Goal: Transaction & Acquisition: Purchase product/service

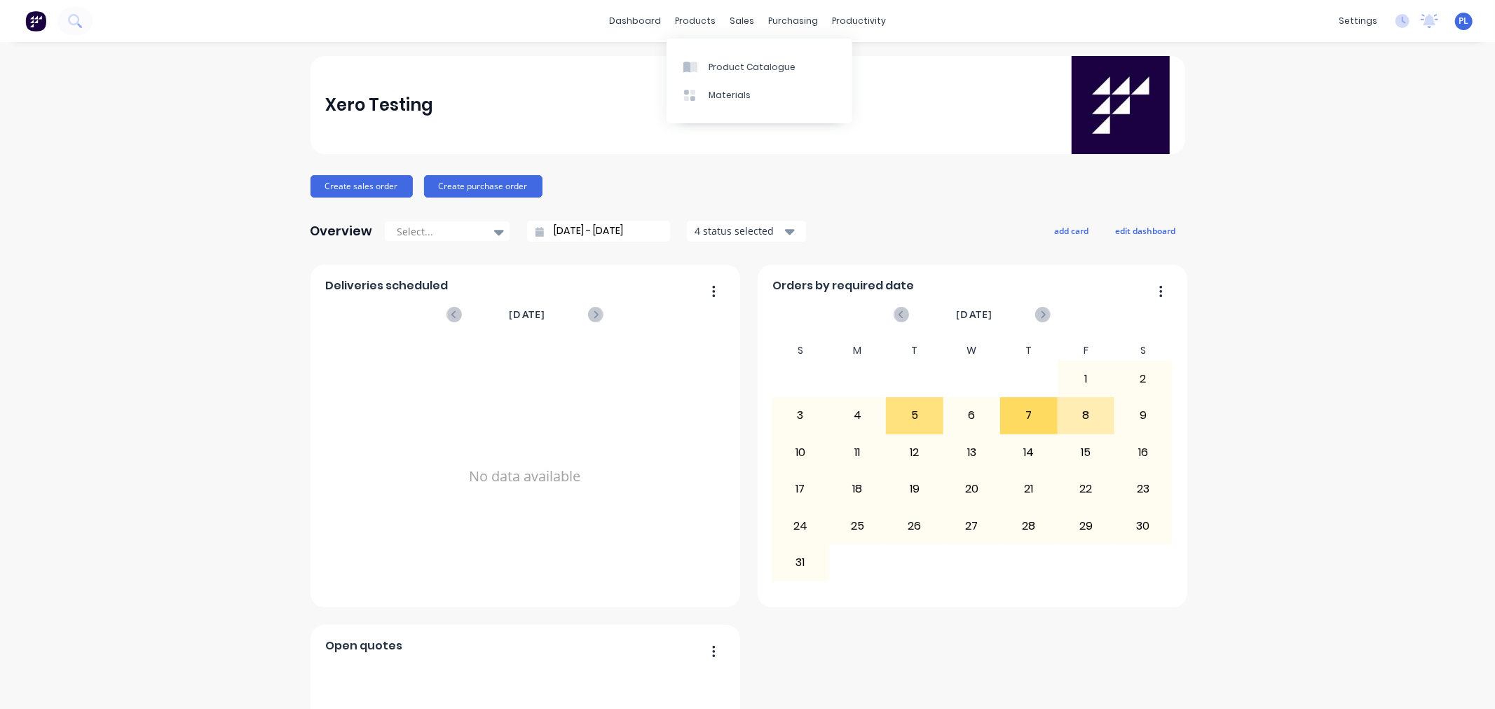
drag, startPoint x: 706, startPoint y: 73, endPoint x: 727, endPoint y: 4, distance: 72.5
click at [615, 90] on div "Xero Testing" at bounding box center [747, 105] width 845 height 98
click at [760, 95] on div "Customers" at bounding box center [785, 95] width 50 height 13
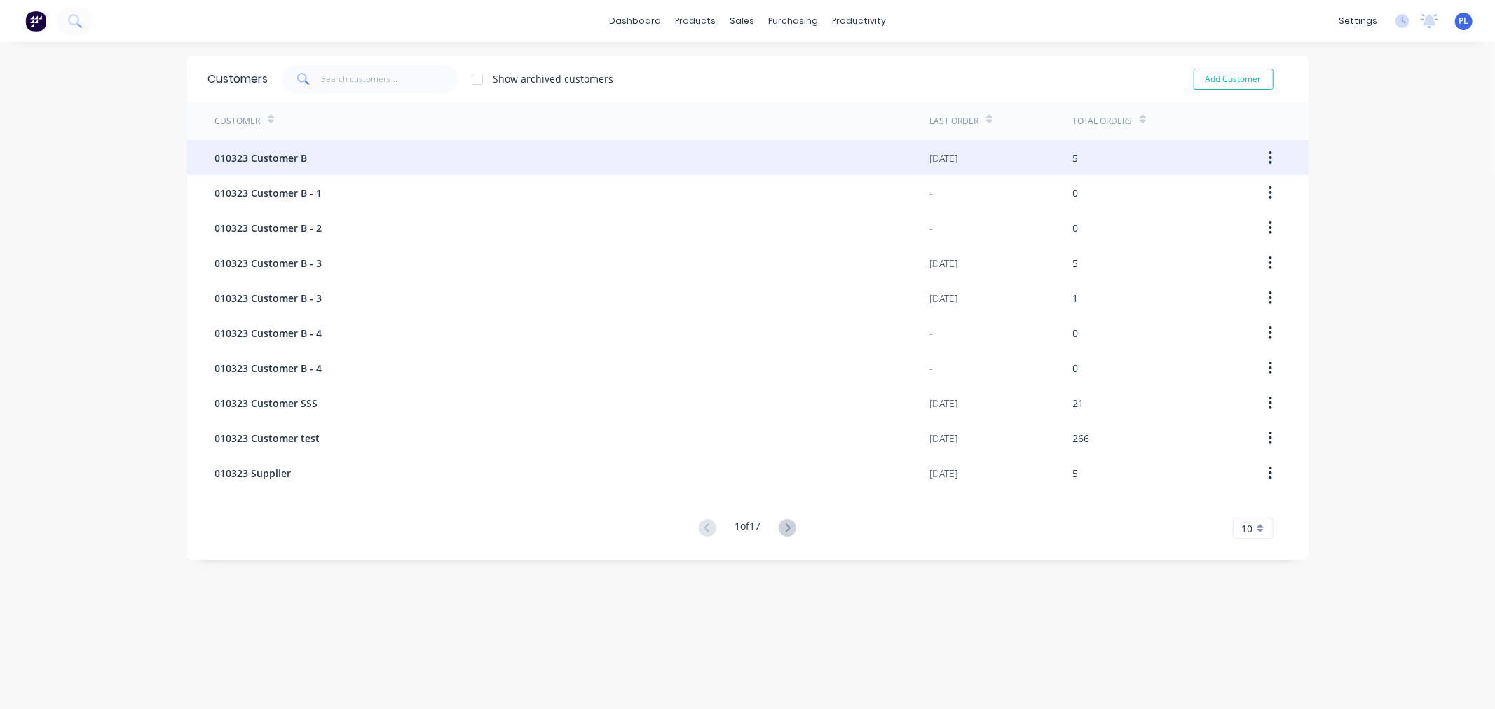
click at [243, 163] on span "010323 Customer B" at bounding box center [261, 158] width 93 height 15
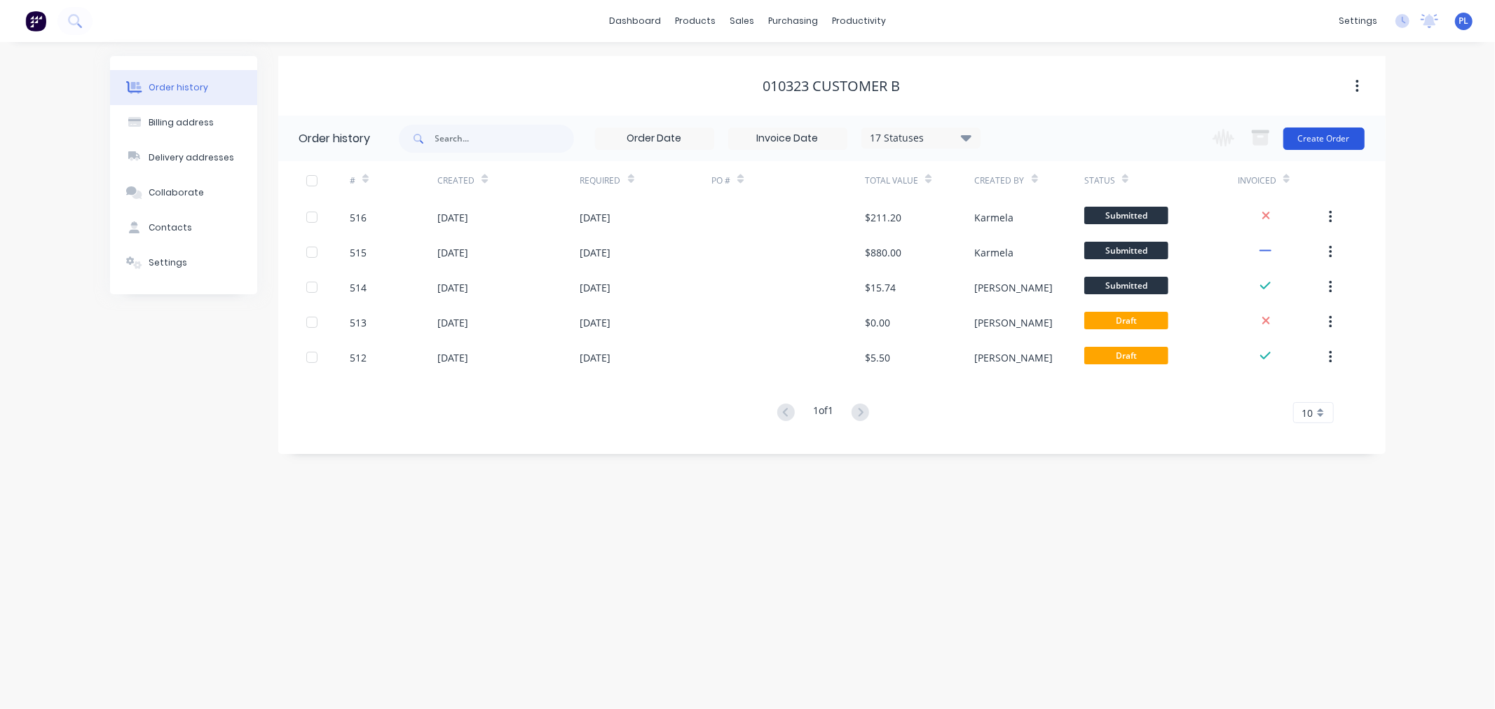
click at [1340, 134] on button "Create Order" at bounding box center [1323, 139] width 81 height 22
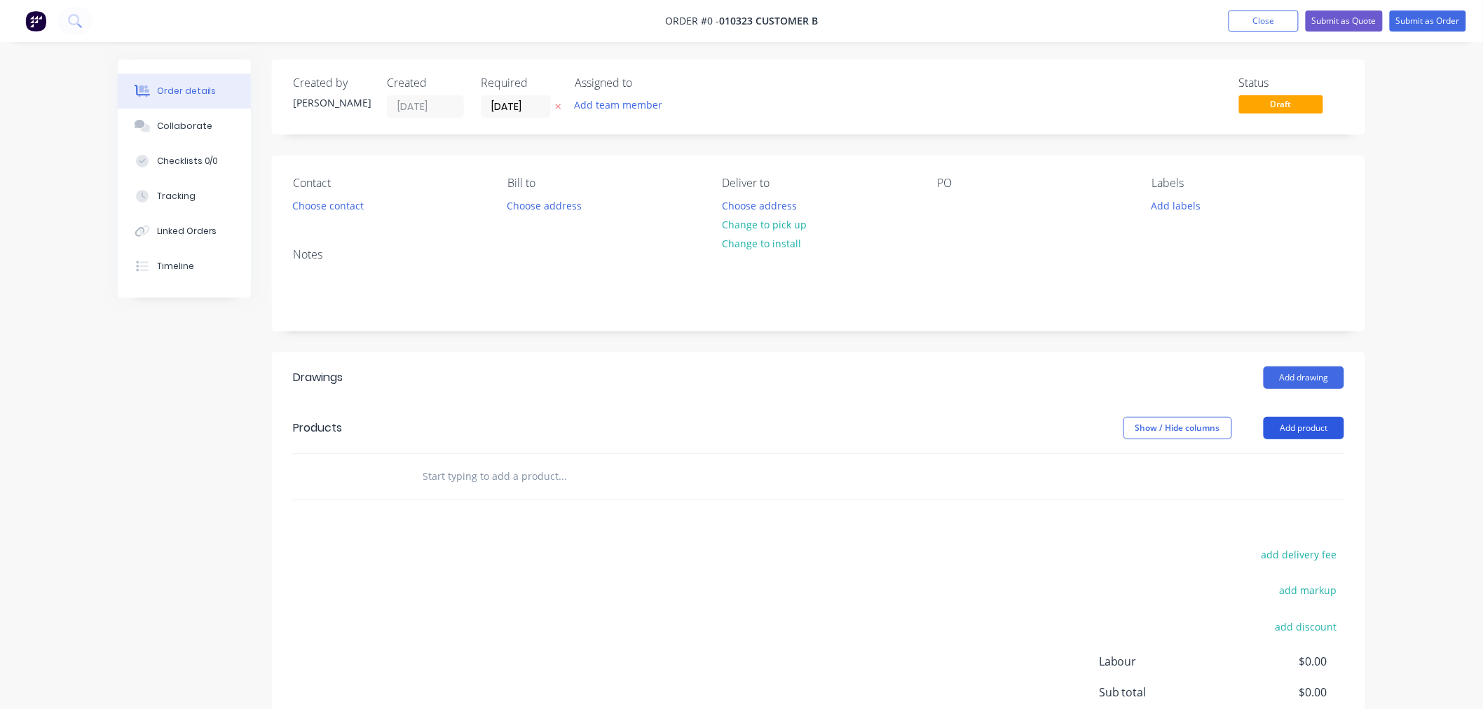
drag, startPoint x: 1299, startPoint y: 430, endPoint x: 1292, endPoint y: 433, distance: 7.2
click at [1295, 430] on button "Add product" at bounding box center [1304, 428] width 81 height 22
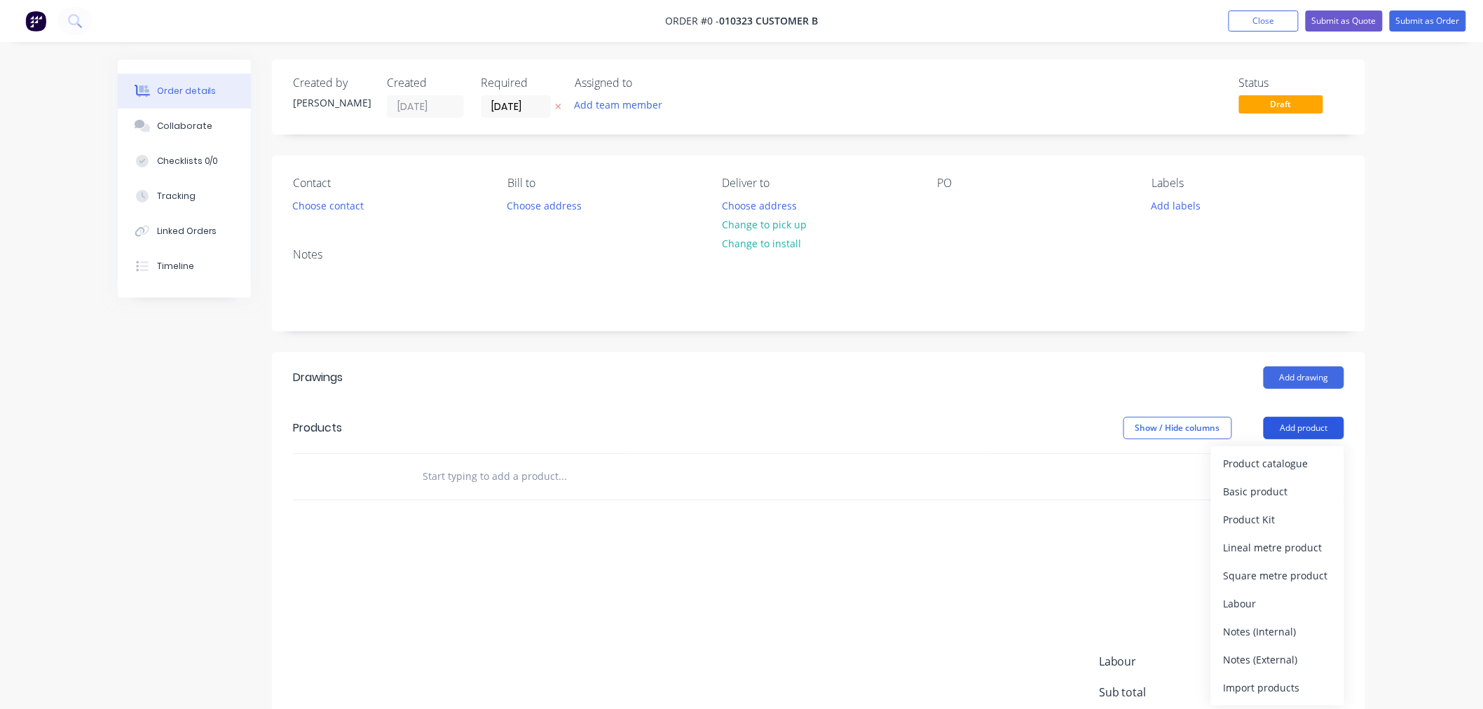
click at [1241, 493] on div "Basic product" at bounding box center [1278, 492] width 108 height 20
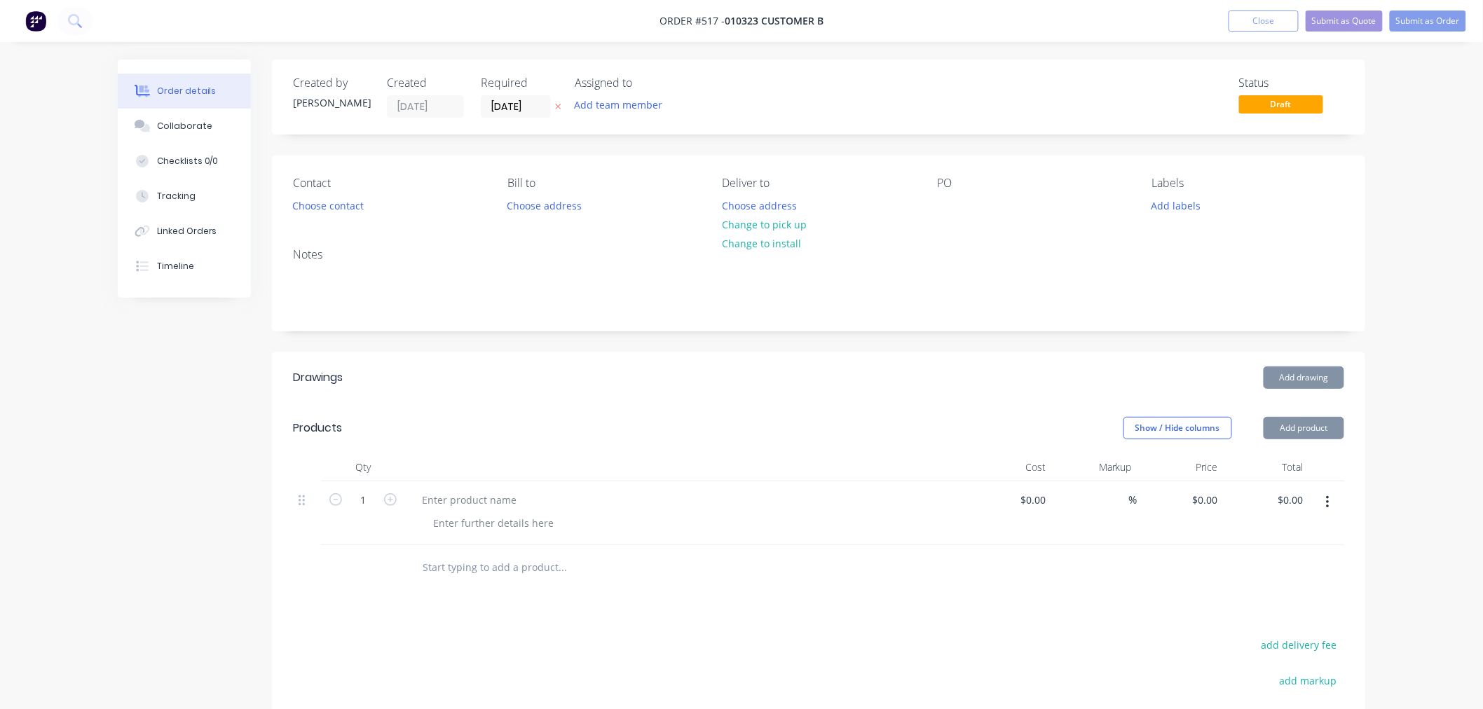
click at [489, 486] on div at bounding box center [685, 514] width 561 height 64
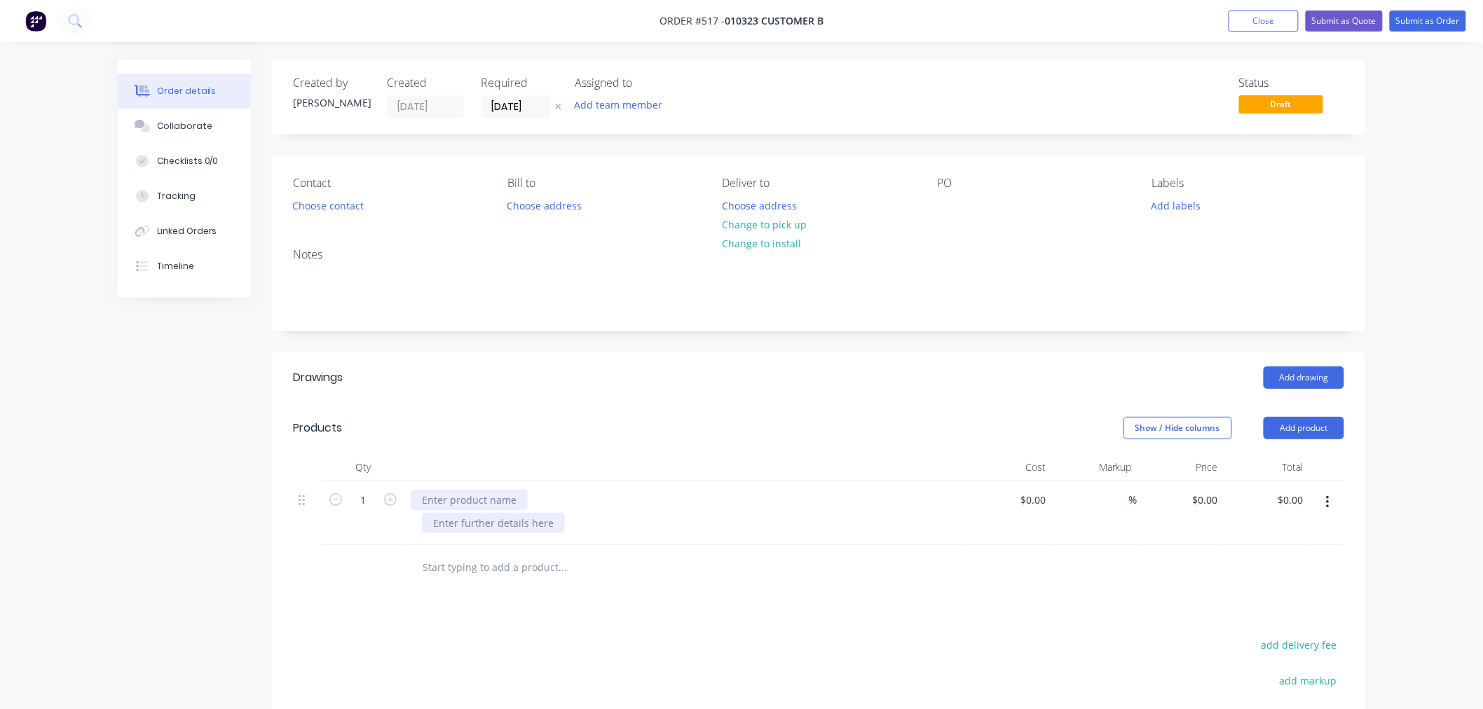
drag, startPoint x: 492, startPoint y: 521, endPoint x: 470, endPoint y: 500, distance: 30.3
click at [489, 519] on div at bounding box center [493, 523] width 143 height 20
click at [470, 500] on div at bounding box center [469, 500] width 117 height 20
drag, startPoint x: 732, startPoint y: 505, endPoint x: 980, endPoint y: 521, distance: 248.0
click at [770, 505] on div "123" at bounding box center [686, 500] width 550 height 20
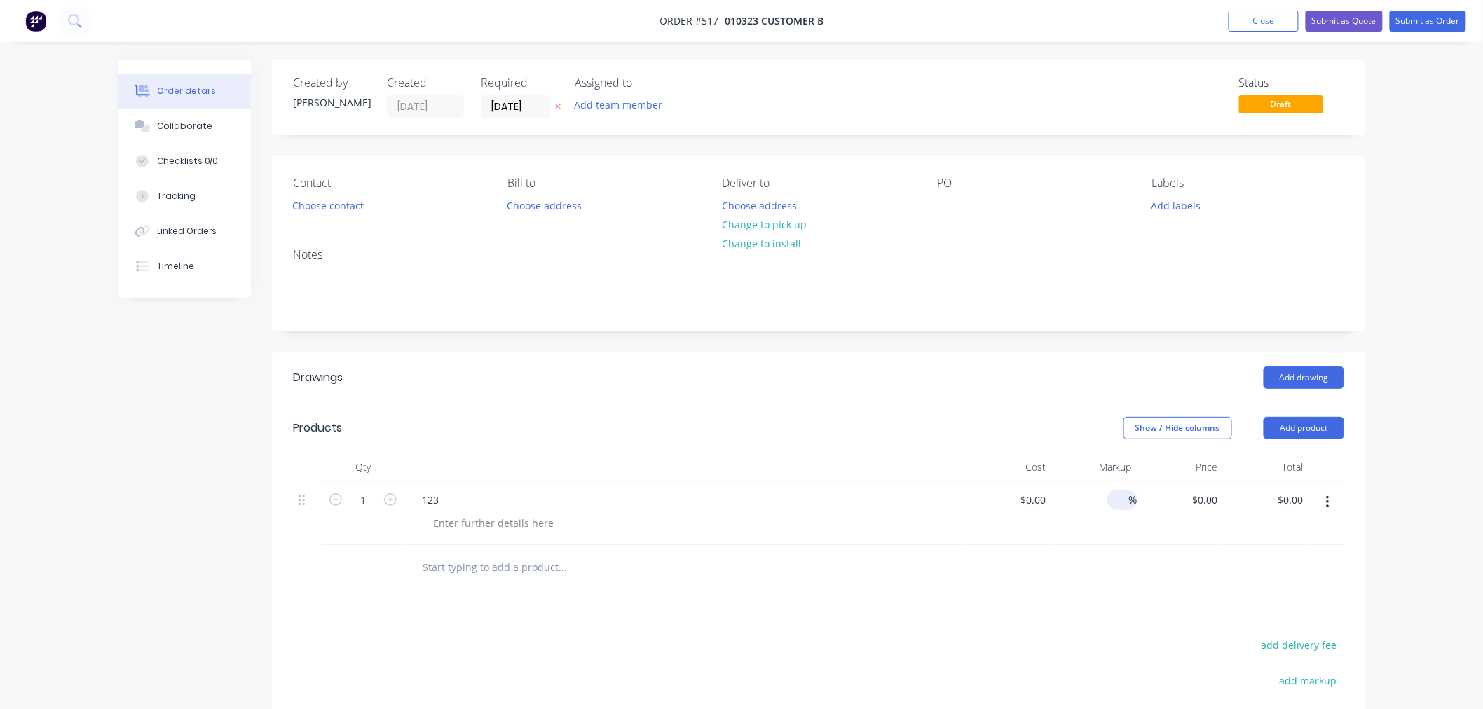
click at [1114, 505] on div "%" at bounding box center [1122, 500] width 30 height 20
drag, startPoint x: 1021, startPoint y: 514, endPoint x: 1032, endPoint y: 506, distance: 13.6
click at [1028, 510] on div "$0.00 $0.00" at bounding box center [1009, 514] width 86 height 64
drag, startPoint x: 1032, startPoint y: 506, endPoint x: 1115, endPoint y: 503, distance: 83.5
click at [1032, 505] on div at bounding box center [1041, 500] width 22 height 20
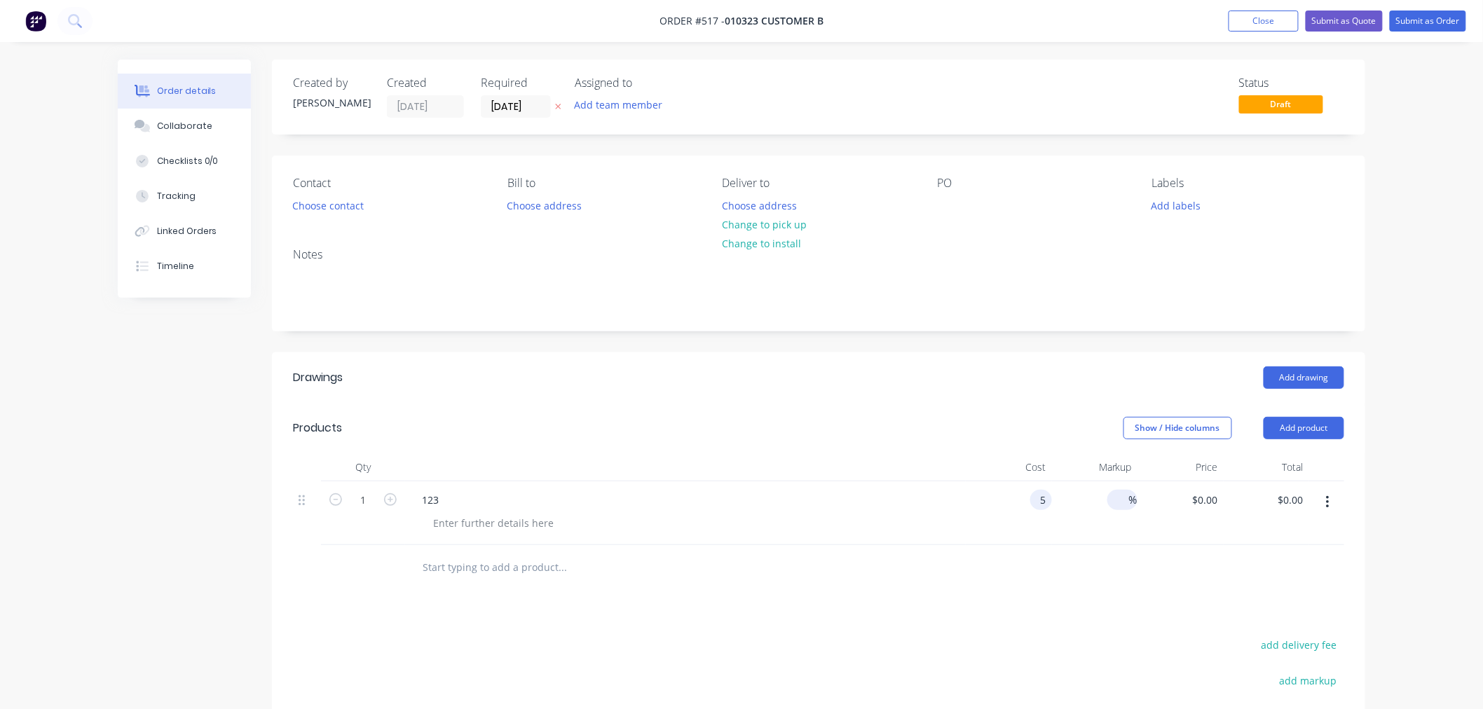
type input "$5.00"
click at [1126, 500] on input at bounding box center [1121, 500] width 16 height 20
type input "5"
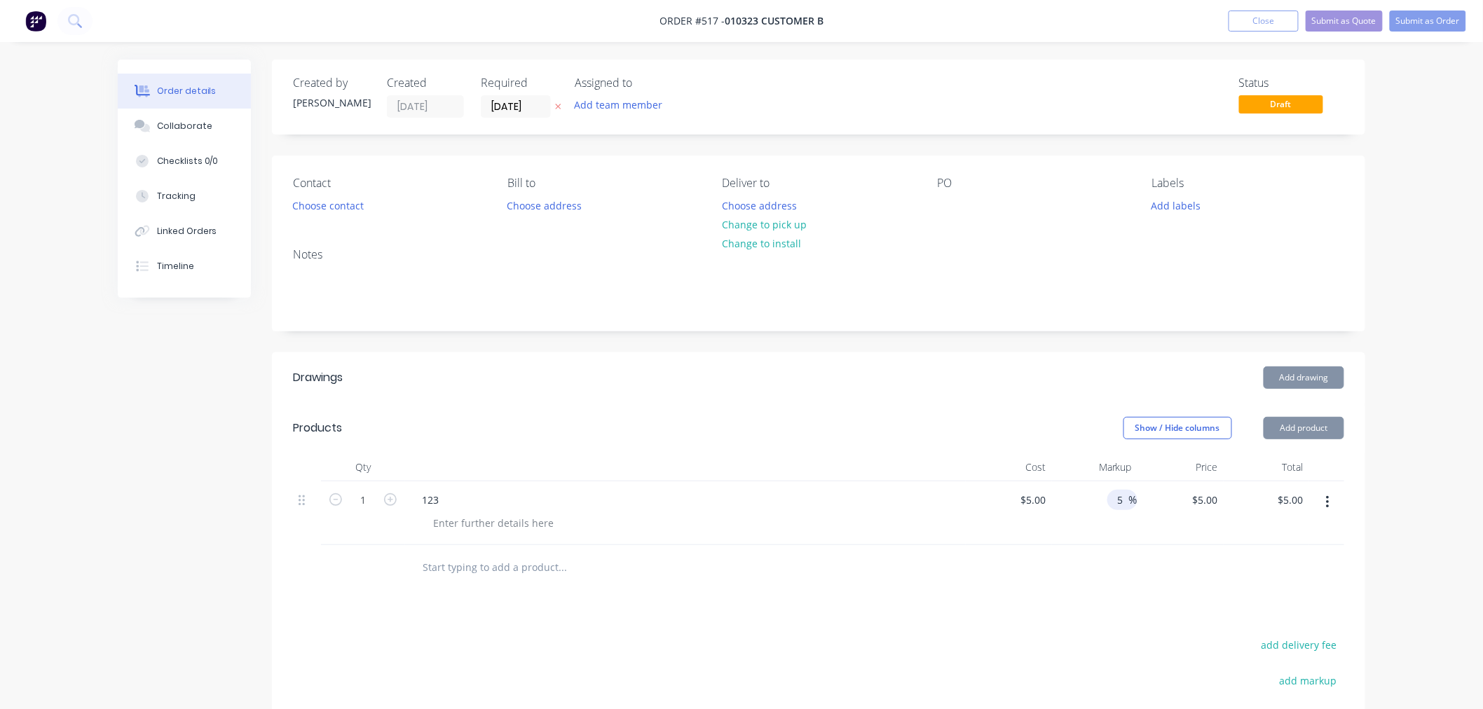
type input "$5.25"
drag, startPoint x: 1180, startPoint y: 562, endPoint x: 1375, endPoint y: 4, distance: 591.6
click at [1194, 543] on div "Qty Cost Markup Price Total 1 123 $5.00 $5.00 5 5 % $5.25 $5.25 $5.25 $5.25" at bounding box center [818, 521] width 1093 height 137
click at [1350, 20] on button "Submit as Quote" at bounding box center [1344, 21] width 77 height 21
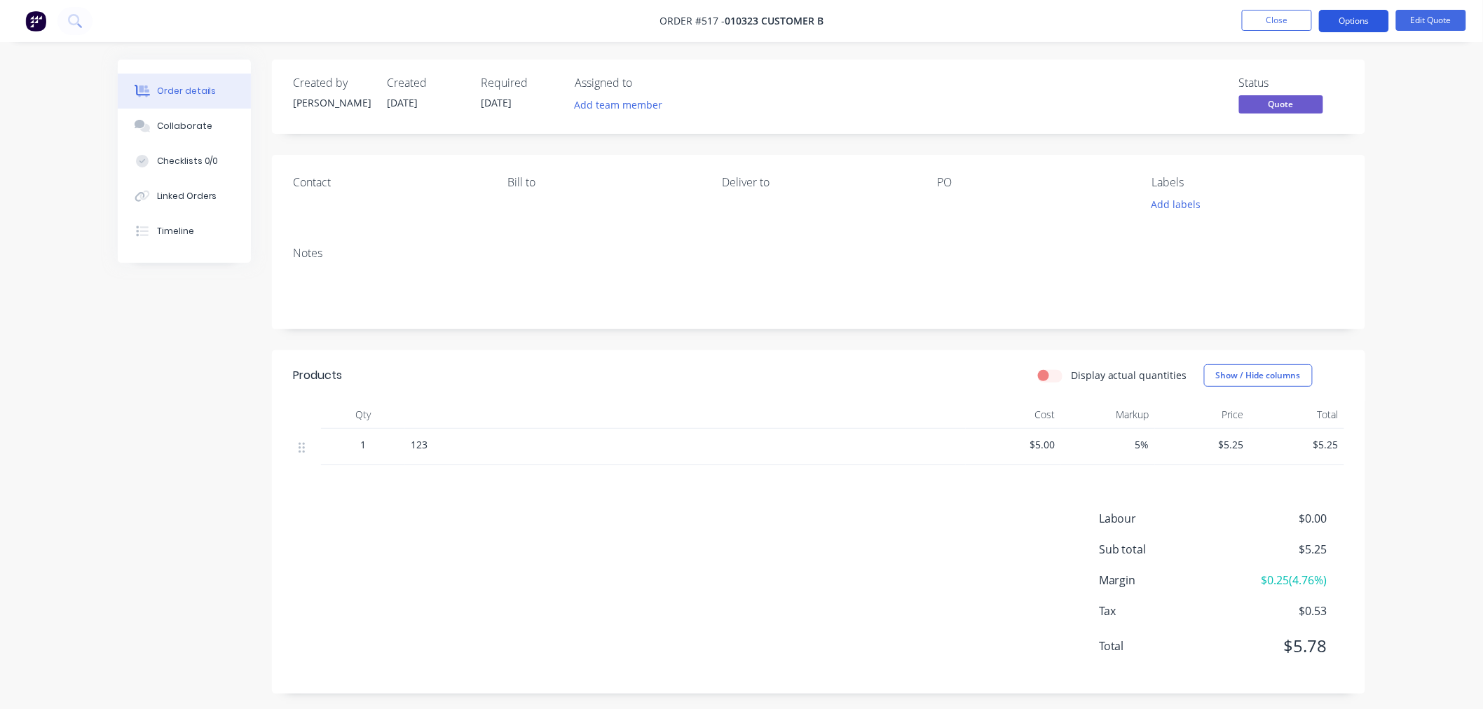
drag, startPoint x: 1347, startPoint y: 17, endPoint x: 1344, endPoint y: 31, distance: 14.3
click at [1347, 18] on button "Options" at bounding box center [1354, 21] width 70 height 22
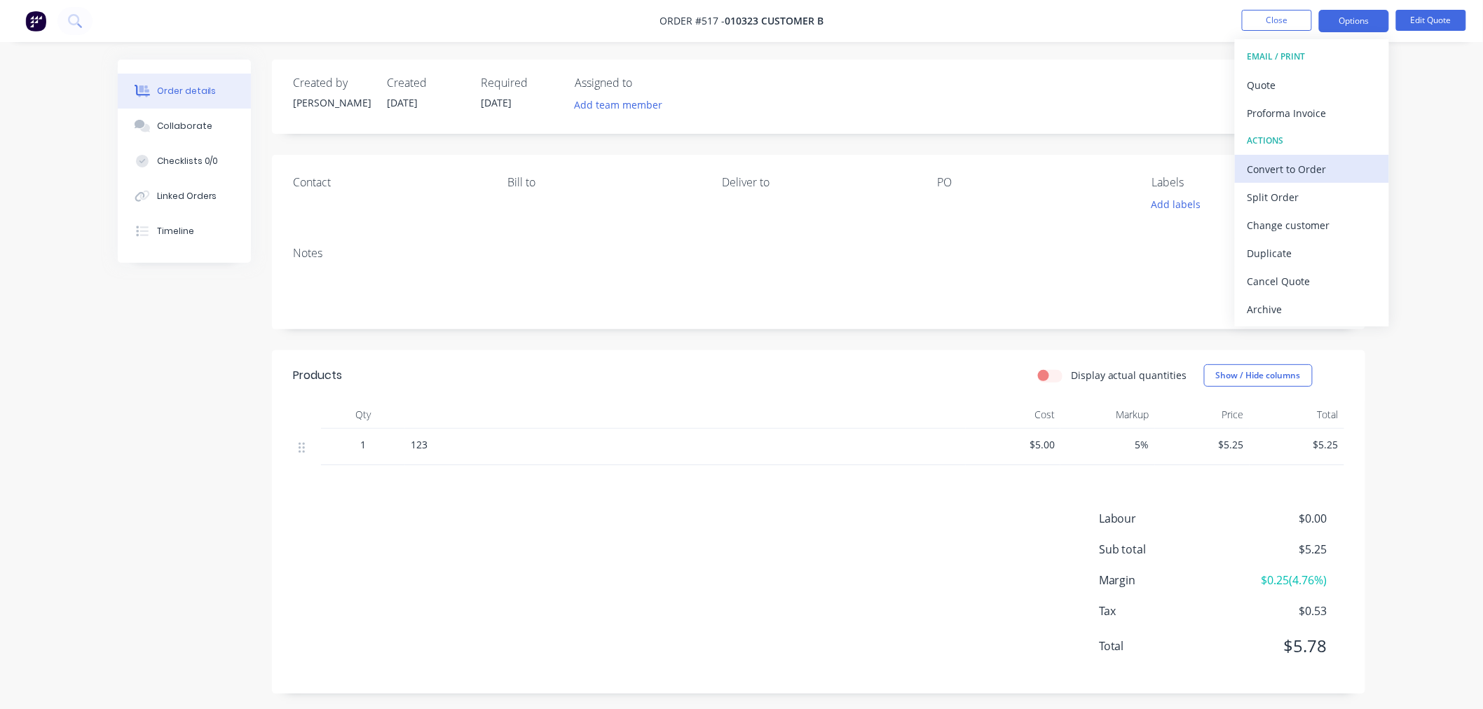
click at [1266, 167] on div "Convert to Order" at bounding box center [1312, 169] width 129 height 20
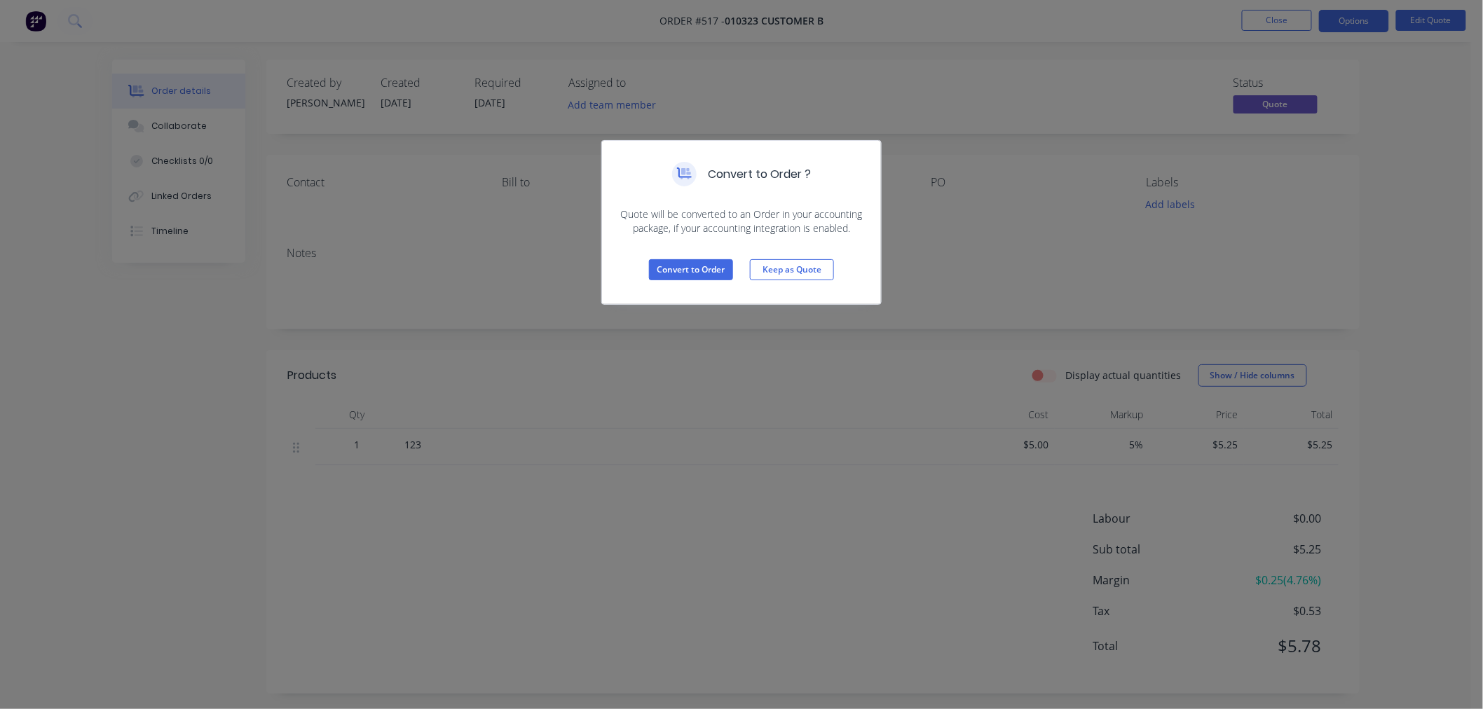
click at [671, 257] on div "Convert to Order Keep as Quote" at bounding box center [741, 270] width 279 height 69
click at [681, 271] on button "Convert to Order" at bounding box center [691, 269] width 84 height 21
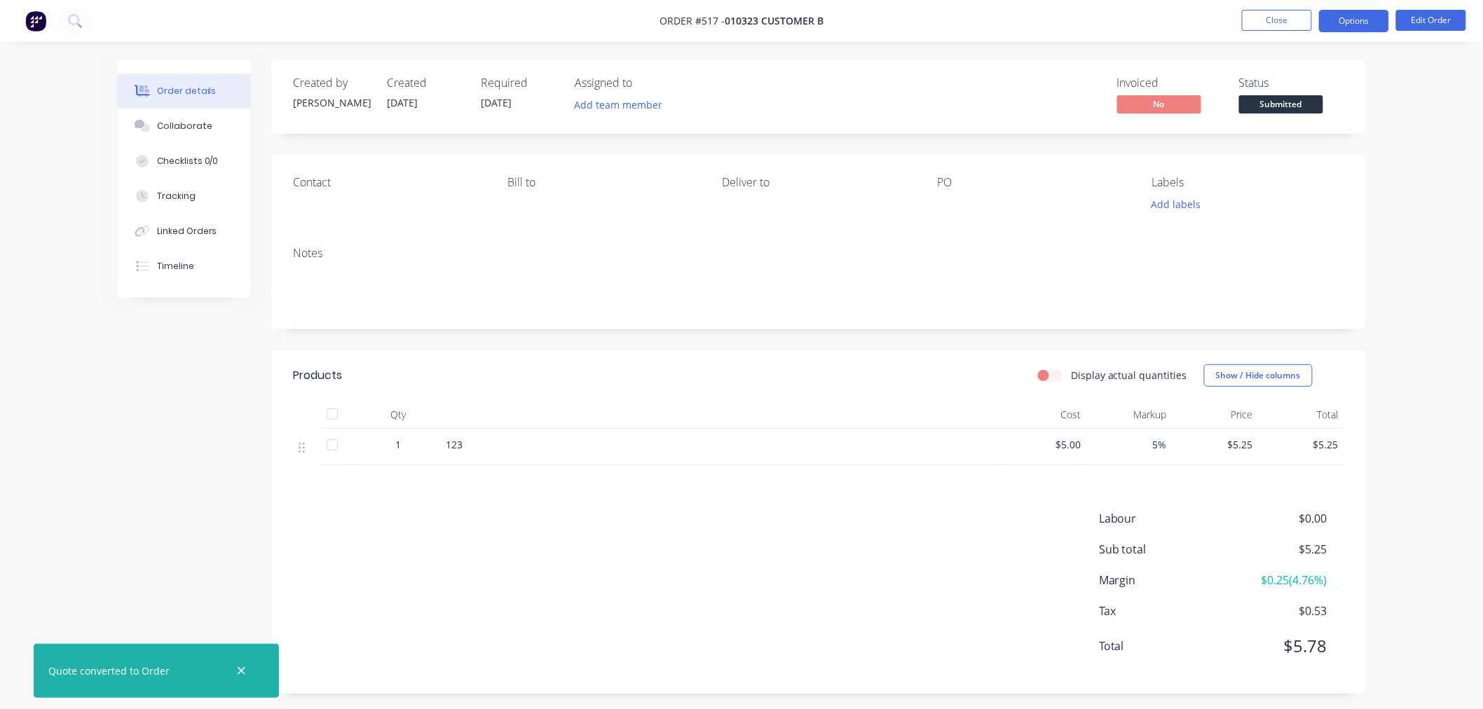
click at [1354, 22] on button "Options" at bounding box center [1354, 21] width 70 height 22
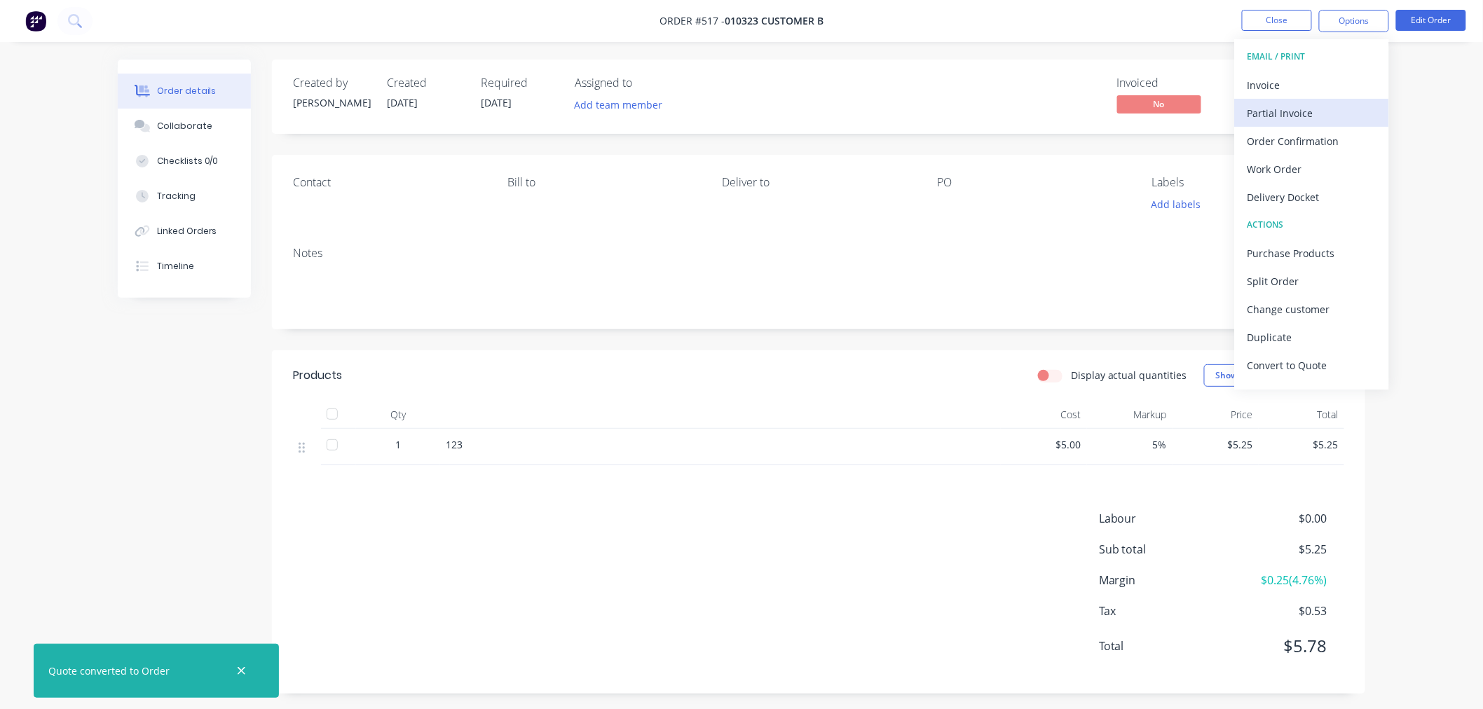
click at [1295, 115] on div "Partial Invoice" at bounding box center [1312, 113] width 129 height 20
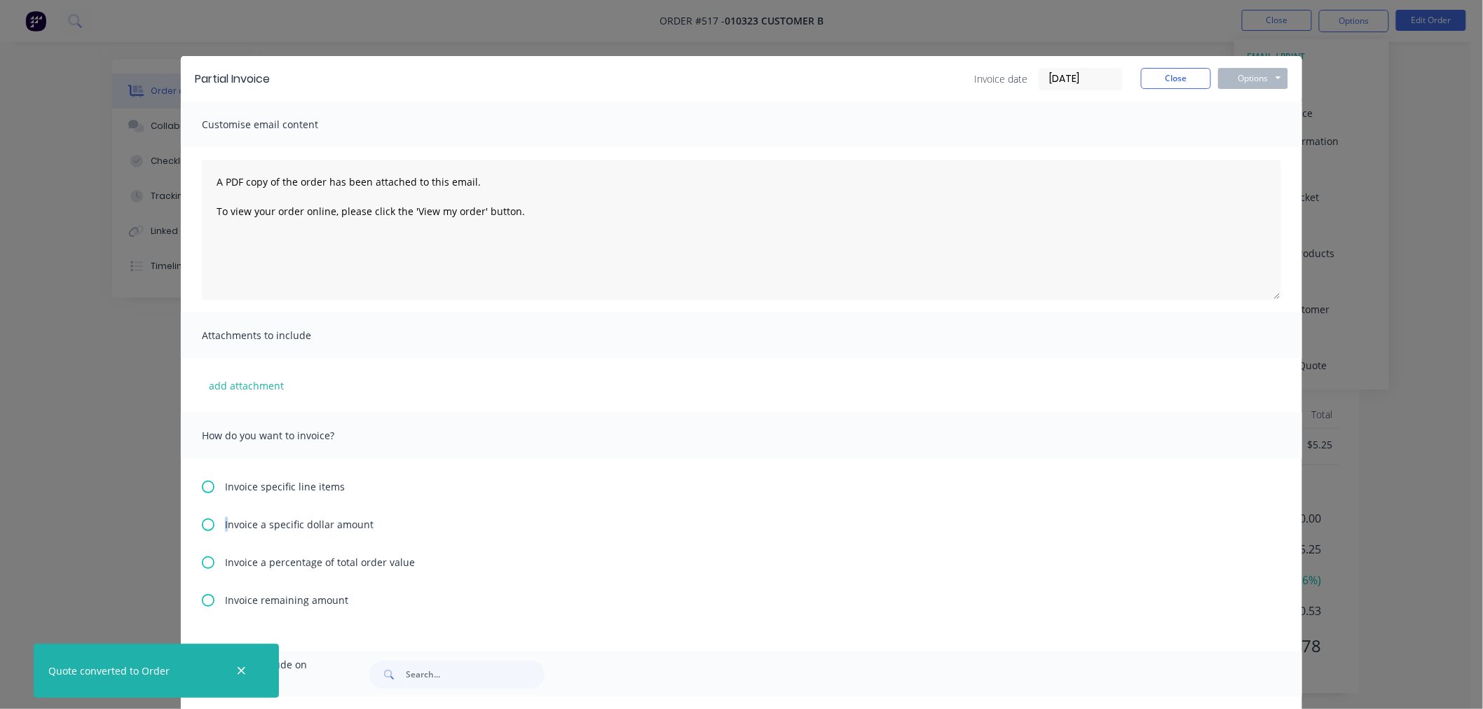
drag, startPoint x: 221, startPoint y: 512, endPoint x: 217, endPoint y: 496, distance: 16.5
click at [217, 496] on div "Invoice specific line items Invoice a specific dollar amount Invoice a percenta…" at bounding box center [741, 554] width 1121 height 193
click at [216, 486] on div "Invoice specific line items" at bounding box center [741, 486] width 1079 height 15
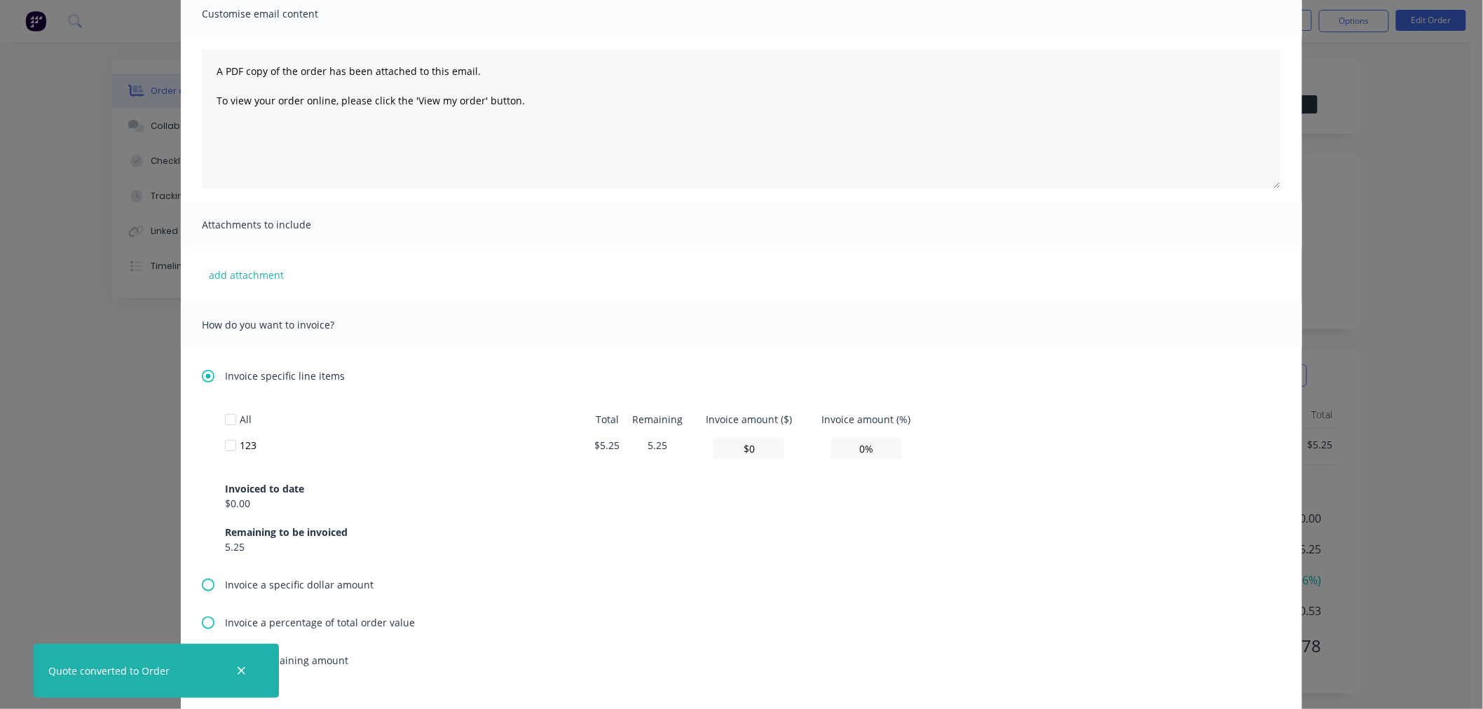
scroll to position [233, 0]
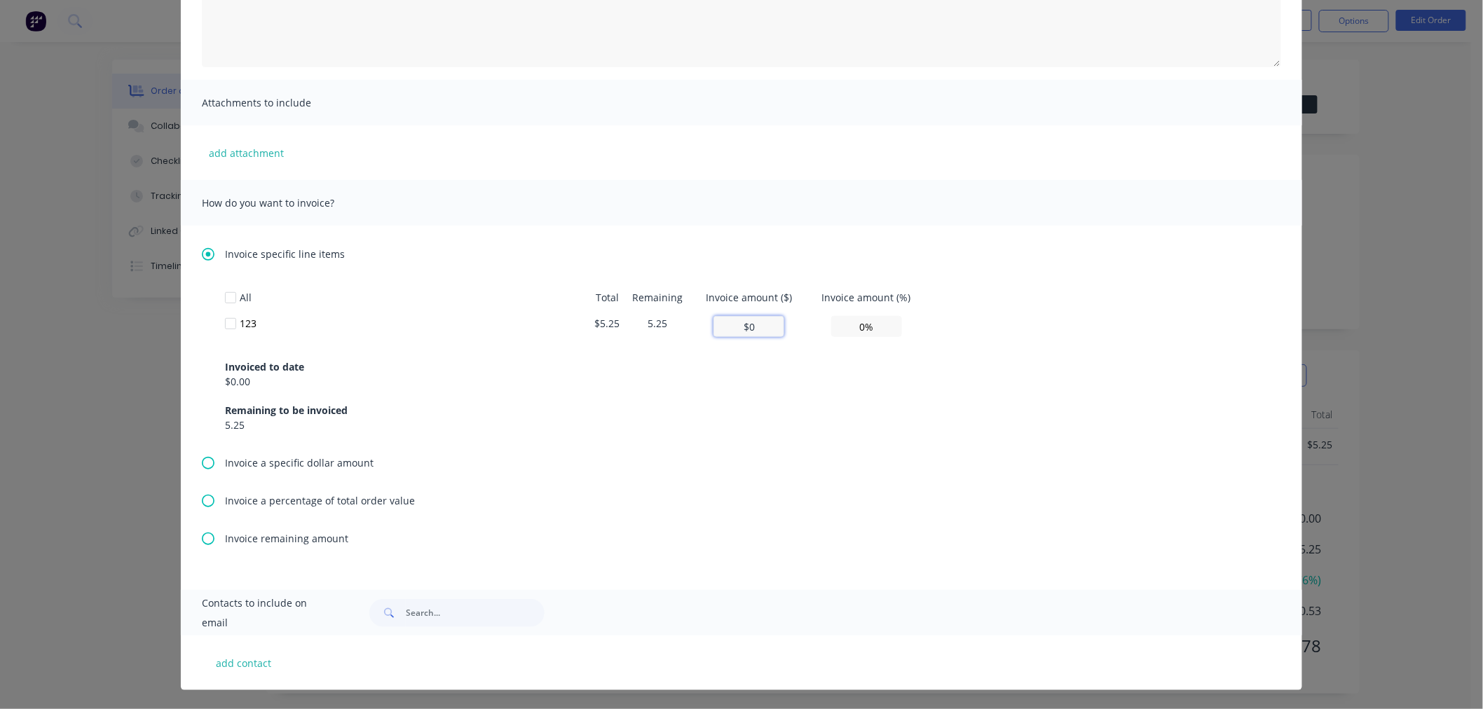
click at [759, 329] on input "$0" at bounding box center [749, 326] width 71 height 21
type input "$3"
type input "57.14%"
type input "$3"
click at [831, 397] on div "Invoiced to date $0.00 Remaining to be invoiced 5.25" at bounding box center [741, 388] width 1033 height 90
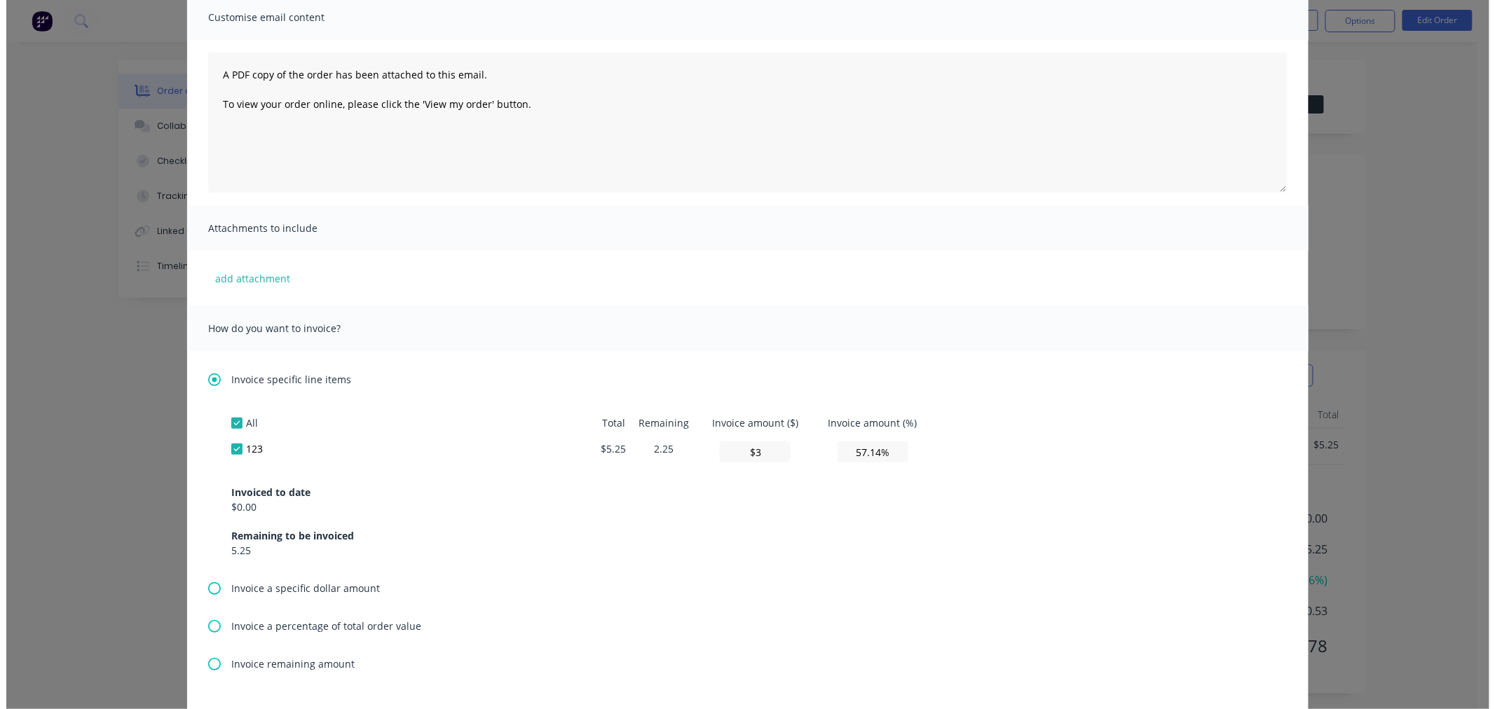
scroll to position [0, 0]
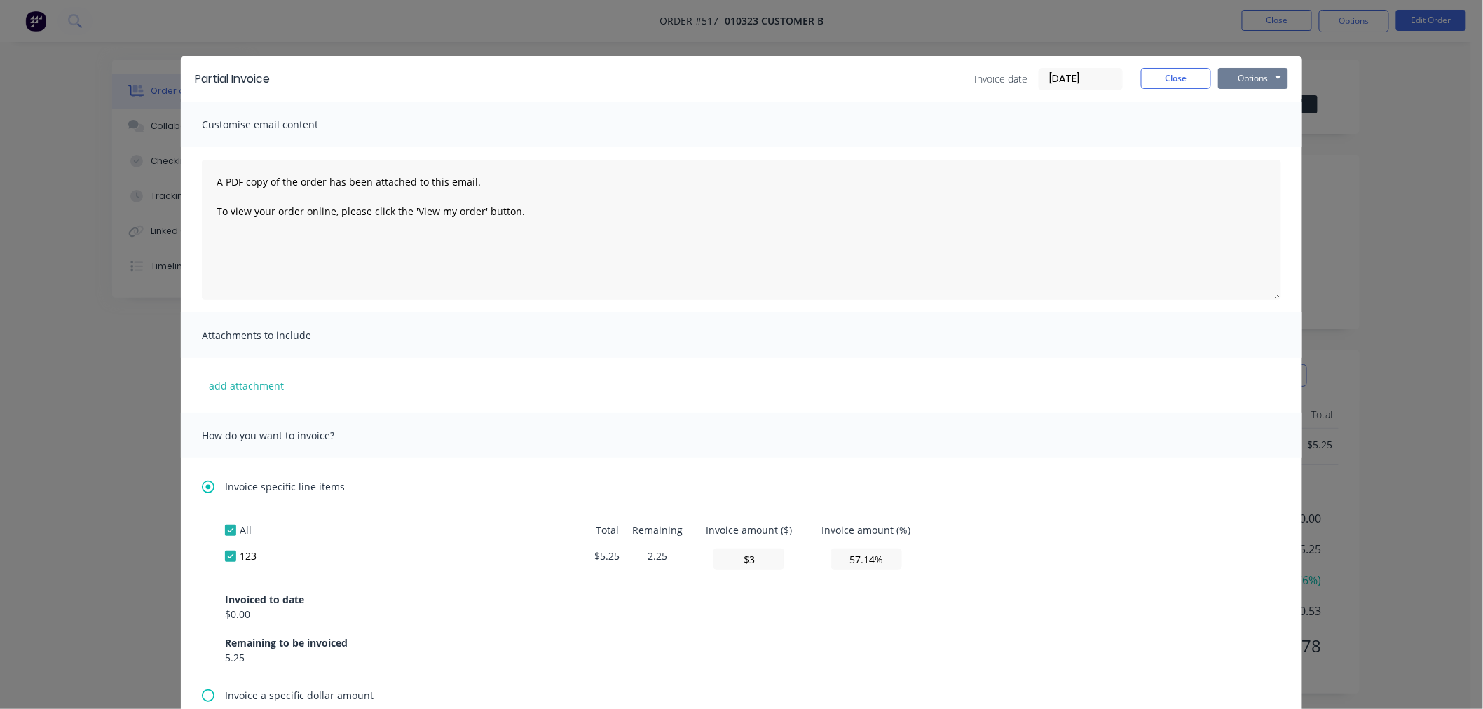
click at [1236, 80] on button "Options" at bounding box center [1253, 78] width 70 height 21
click at [1232, 135] on button "Print" at bounding box center [1263, 126] width 90 height 23
click at [1174, 70] on button "Close" at bounding box center [1176, 78] width 70 height 21
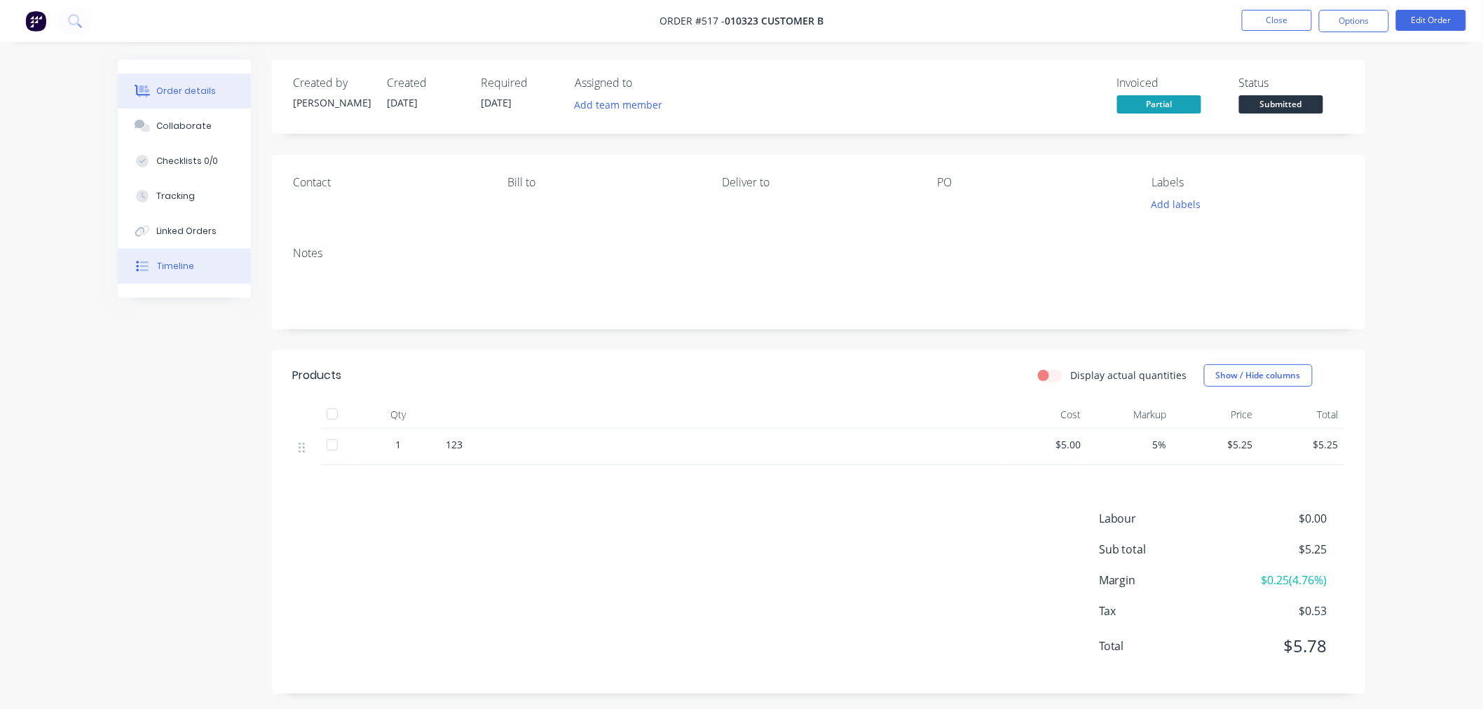
click at [158, 269] on div "Timeline" at bounding box center [175, 266] width 37 height 13
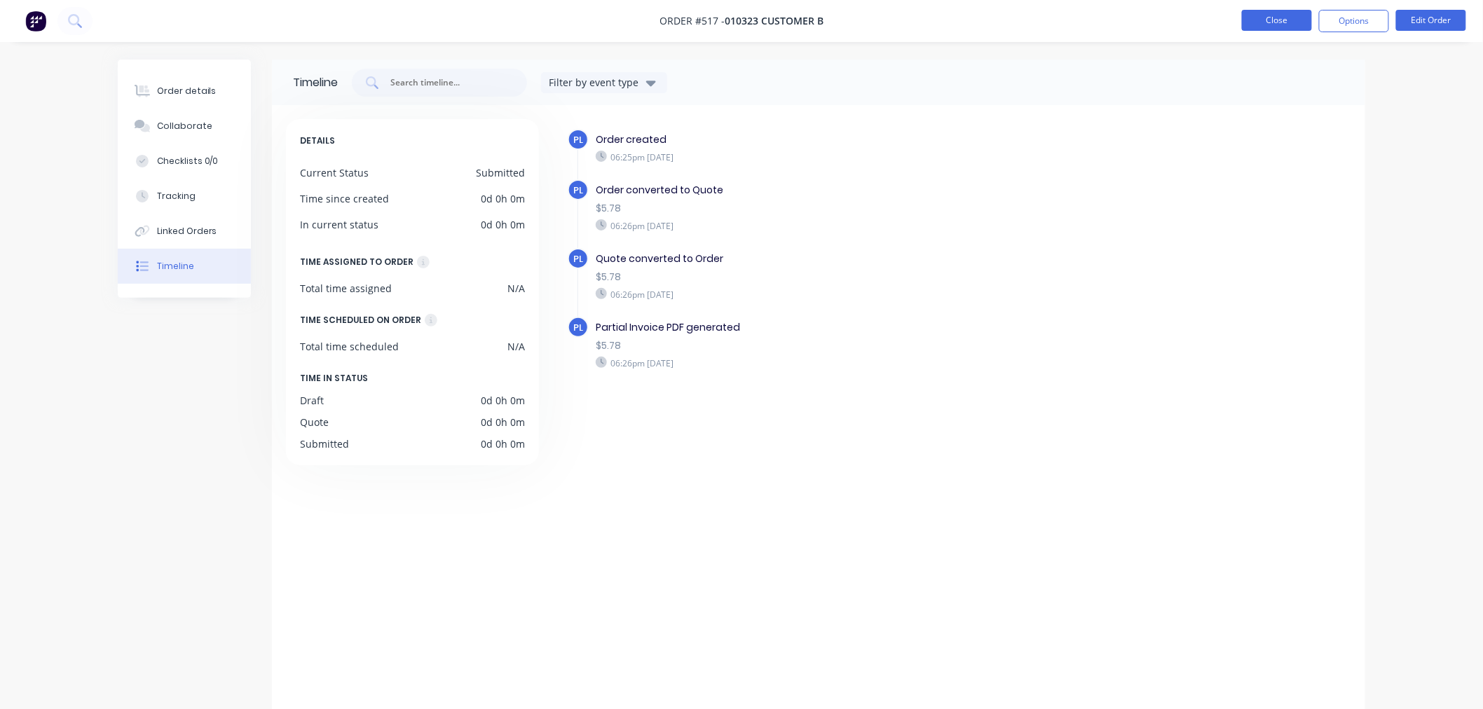
click at [1300, 20] on button "Close" at bounding box center [1277, 20] width 70 height 21
